Goal: Information Seeking & Learning: Find specific fact

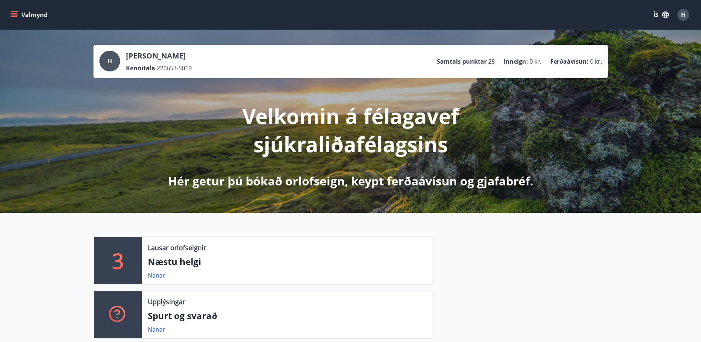
click at [10, 11] on button "Valmynd" at bounding box center [30, 14] width 42 height 13
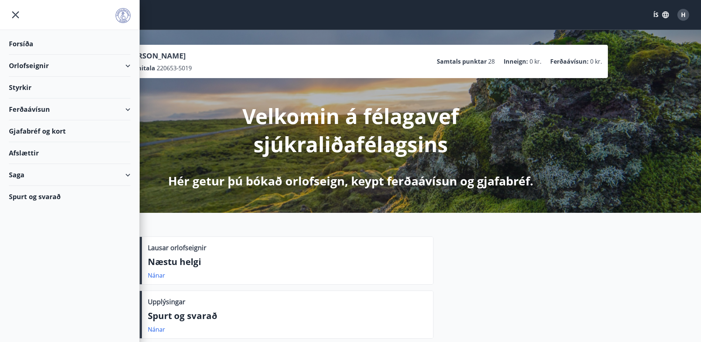
click at [21, 198] on div "Spurt og svarað" at bounding box center [70, 196] width 122 height 21
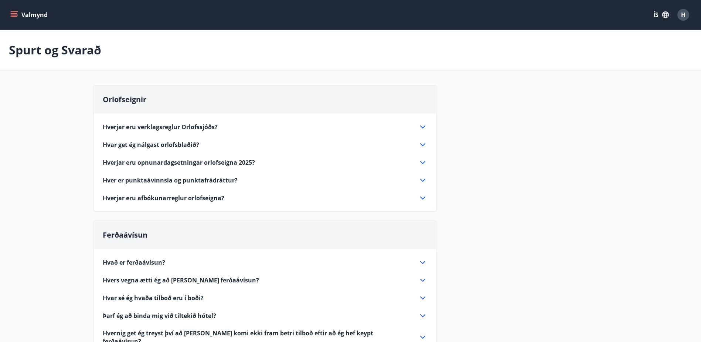
click at [121, 197] on span "Hverjar eru afbókunarreglur orlofseigna?" at bounding box center [164, 198] width 122 height 8
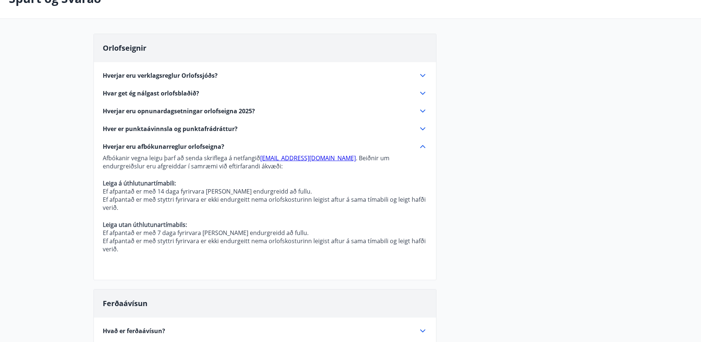
scroll to position [37, 0]
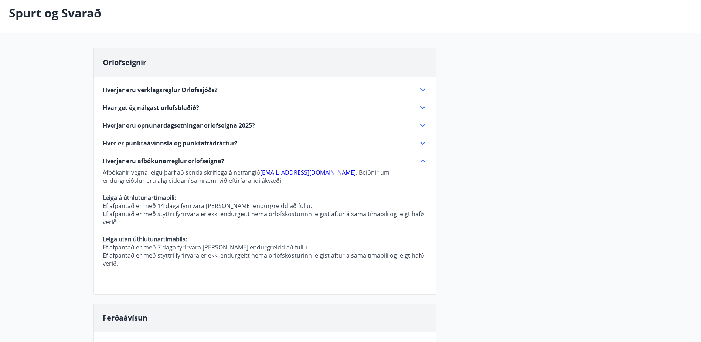
click at [423, 88] on icon at bounding box center [422, 89] width 9 height 9
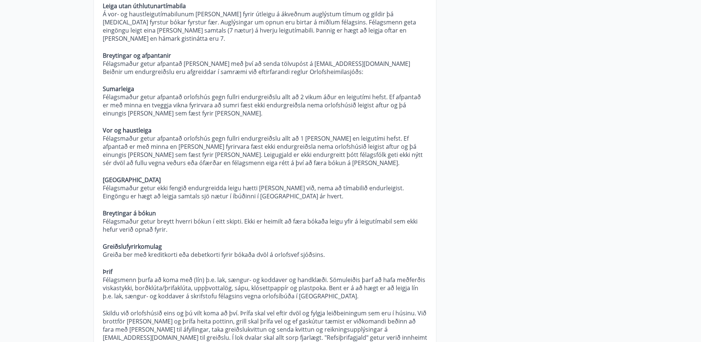
scroll to position [517, 0]
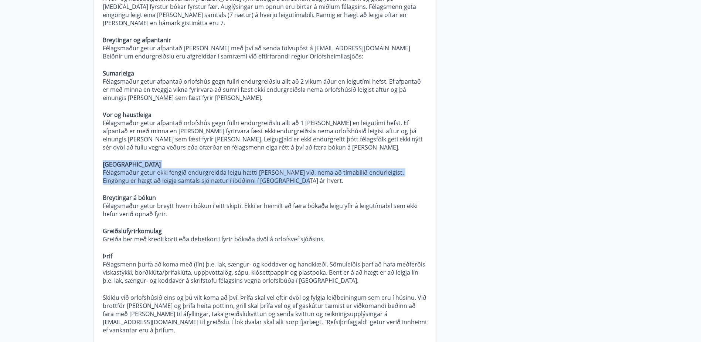
drag, startPoint x: 103, startPoint y: 138, endPoint x: 282, endPoint y: 157, distance: 180.3
click at [282, 157] on p "Almennt Um rétt félagsmanna [PERSON_NAME] reglur Orlofsheimilasjóðs Sjúkraliðaf…" at bounding box center [265, 71] width 325 height 908
drag, startPoint x: 282, startPoint y: 157, endPoint x: 249, endPoint y: 146, distance: 35.4
copy p "Kaupmannahöfn Félagsmaður getur ekki fengið endurgreidda leigu hætti [PERSON_NA…"
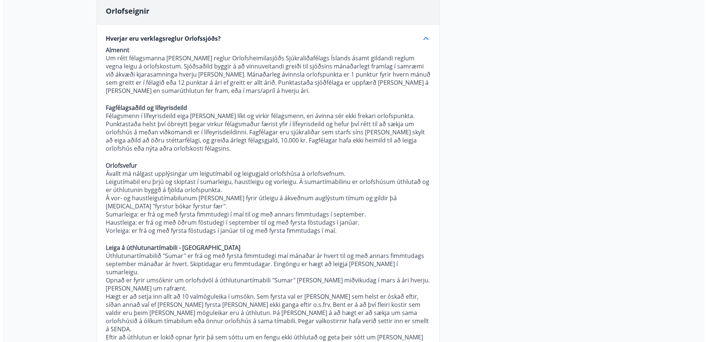
scroll to position [0, 0]
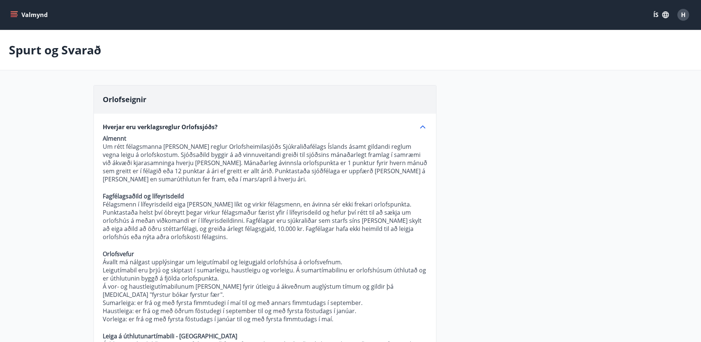
click at [683, 16] on span "H" at bounding box center [683, 15] width 4 height 8
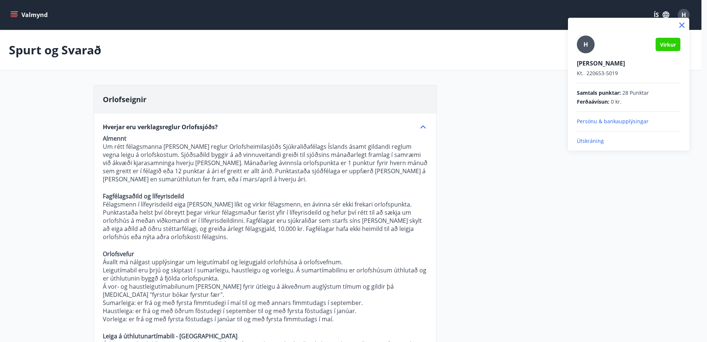
click at [585, 142] on p "Útskráning" at bounding box center [628, 140] width 103 height 7
click at [587, 140] on p "Útskráning" at bounding box center [628, 140] width 103 height 7
